Goal: Check status: Check status

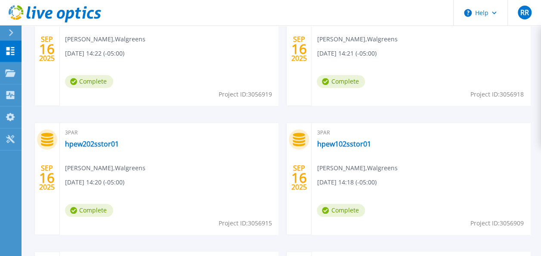
scroll to position [301, 0]
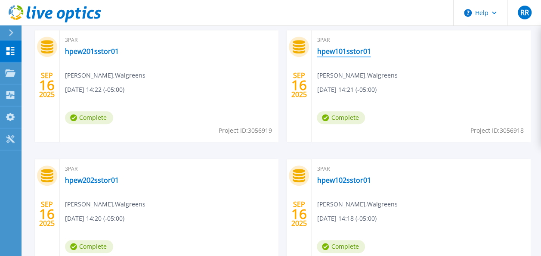
click at [345, 52] on link "hpew101sstor01" at bounding box center [344, 51] width 54 height 9
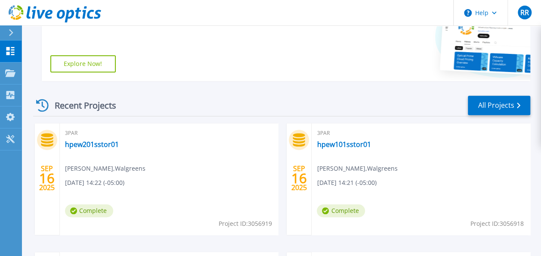
scroll to position [301, 0]
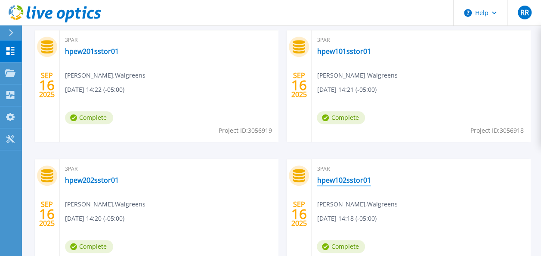
click at [346, 179] on link "hpew102sstor01" at bounding box center [344, 180] width 54 height 9
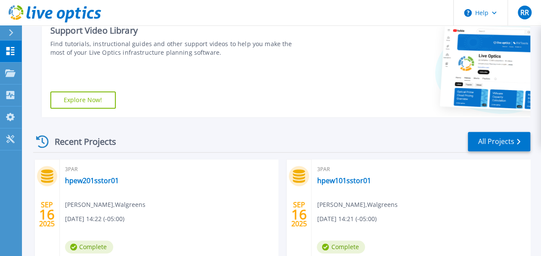
scroll to position [258, 0]
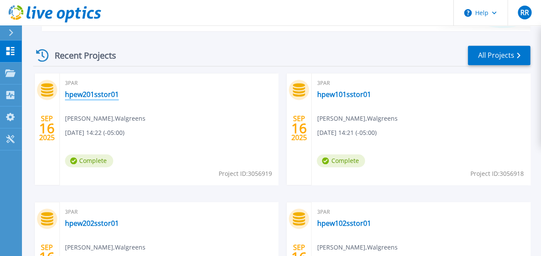
click at [92, 92] on link "hpew201sstor01" at bounding box center [92, 94] width 54 height 9
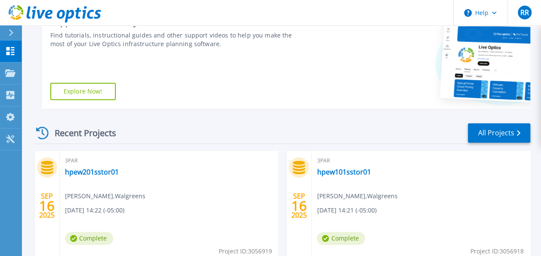
scroll to position [301, 0]
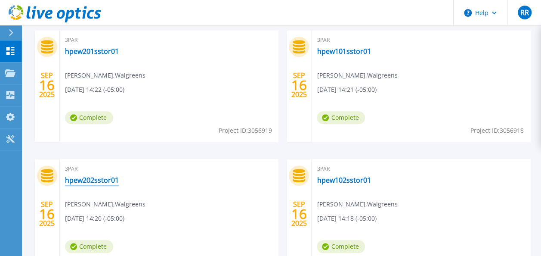
click at [100, 179] on link "hpew202sstor01" at bounding box center [92, 180] width 54 height 9
